Goal: Task Accomplishment & Management: Use online tool/utility

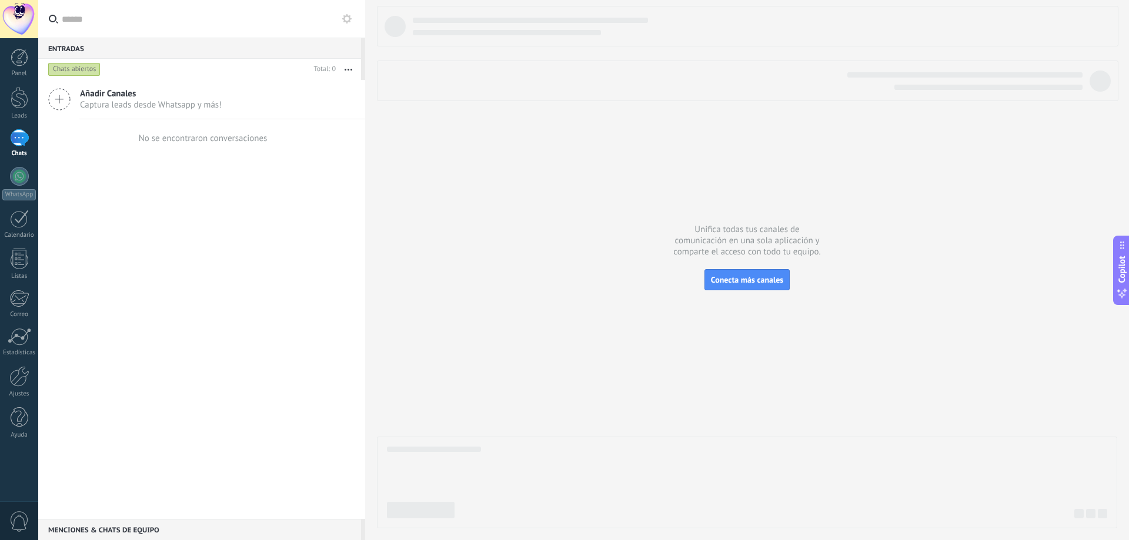
click at [102, 107] on span "Captura leads desde Whatsapp y más!" at bounding box center [151, 104] width 142 height 11
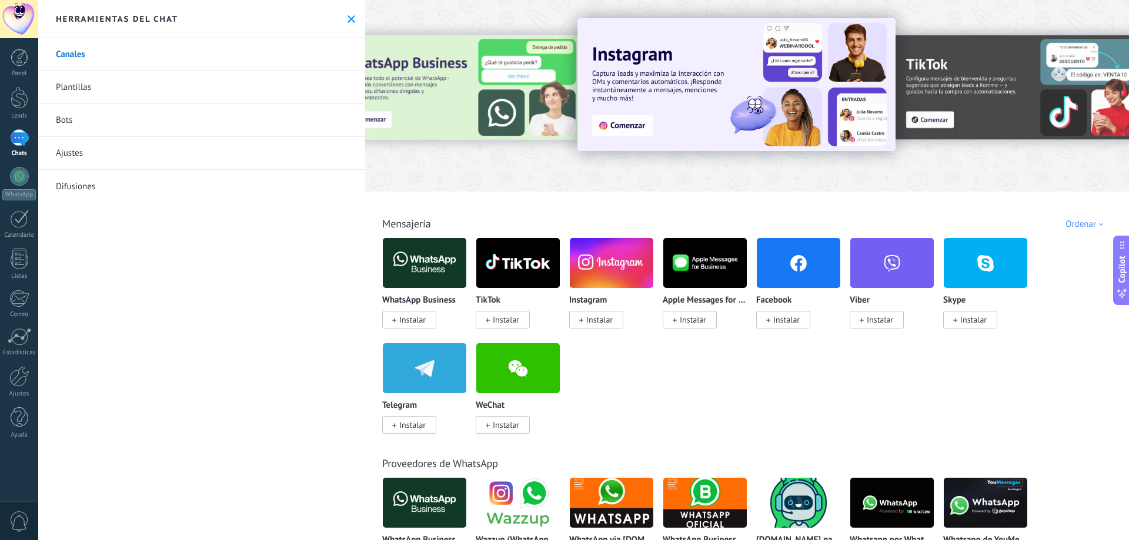
click at [433, 316] on span "Instalar" at bounding box center [409, 320] width 54 height 18
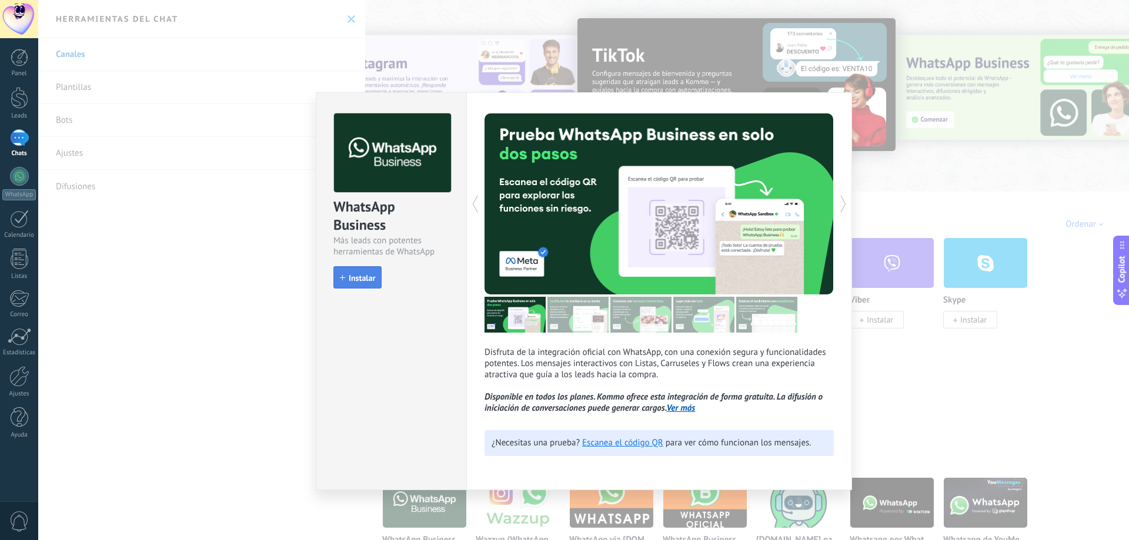
click at [363, 283] on button "Instalar" at bounding box center [357, 277] width 48 height 22
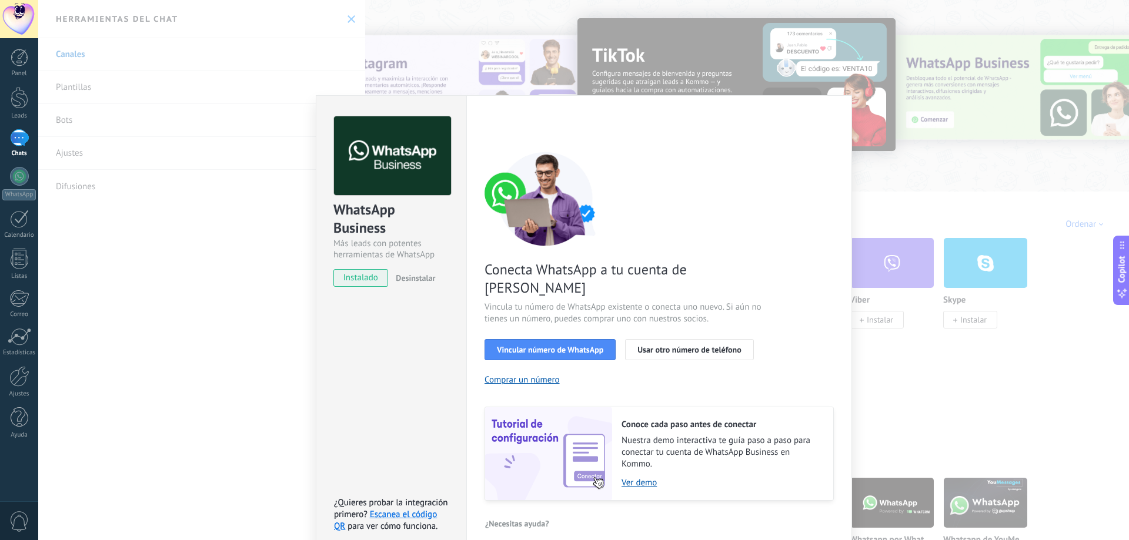
click at [903, 125] on div "WhatsApp Business Más leads con potentes herramientas de WhatsApp instalado Des…" at bounding box center [583, 270] width 1090 height 540
